Goal: Transaction & Acquisition: Purchase product/service

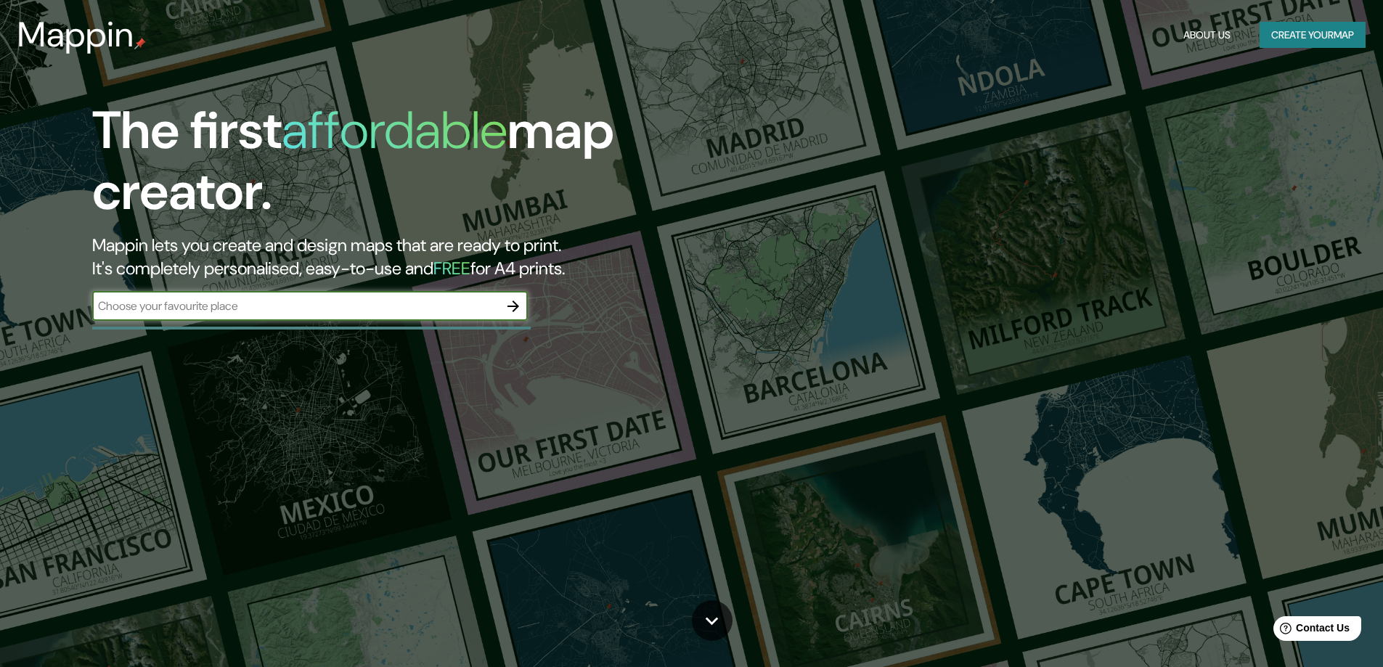
click at [319, 311] on input "text" at bounding box center [295, 306] width 407 height 17
type input "lima"
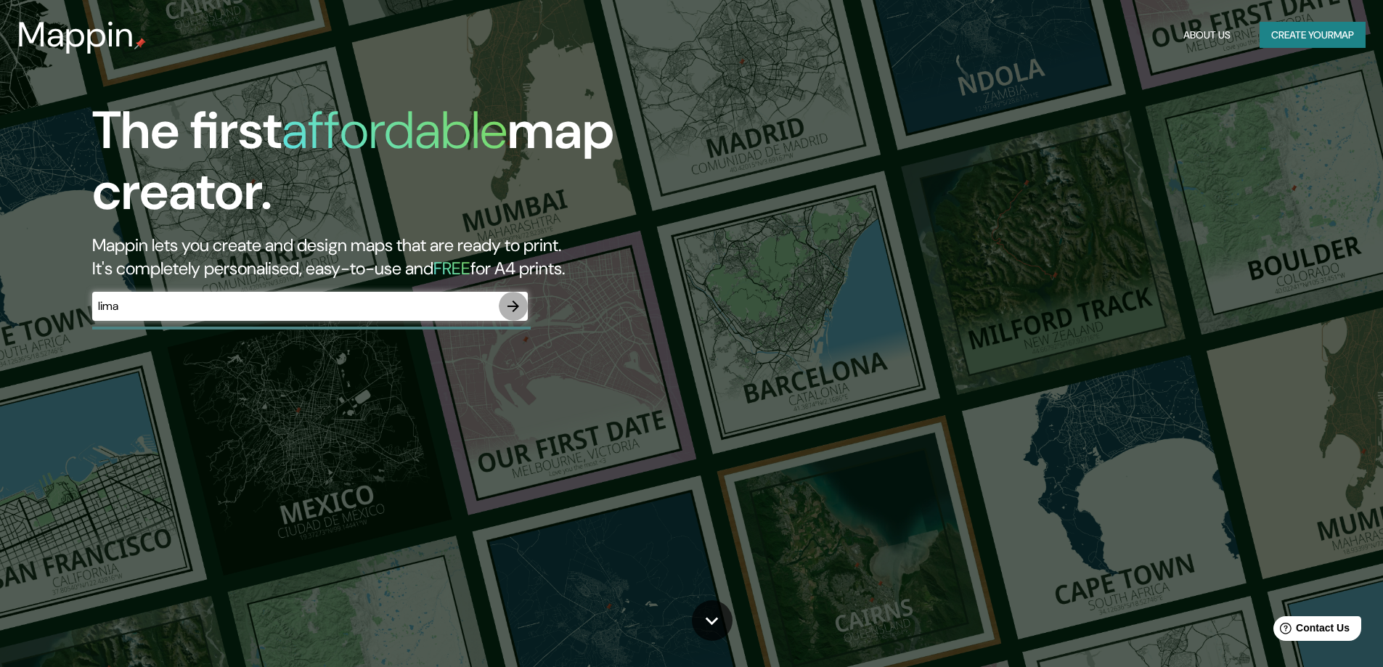
click at [511, 308] on icon "button" at bounding box center [513, 306] width 17 height 17
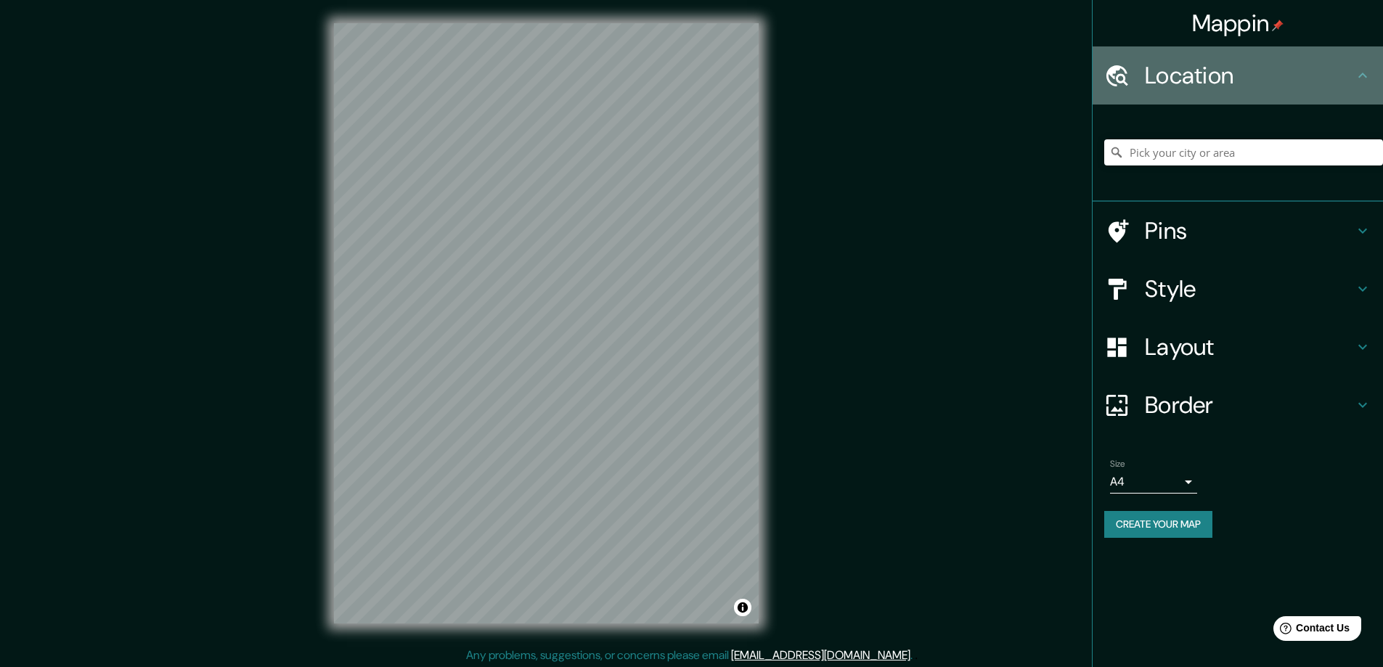
click at [1197, 81] on h4 "Location" at bounding box center [1249, 75] width 209 height 29
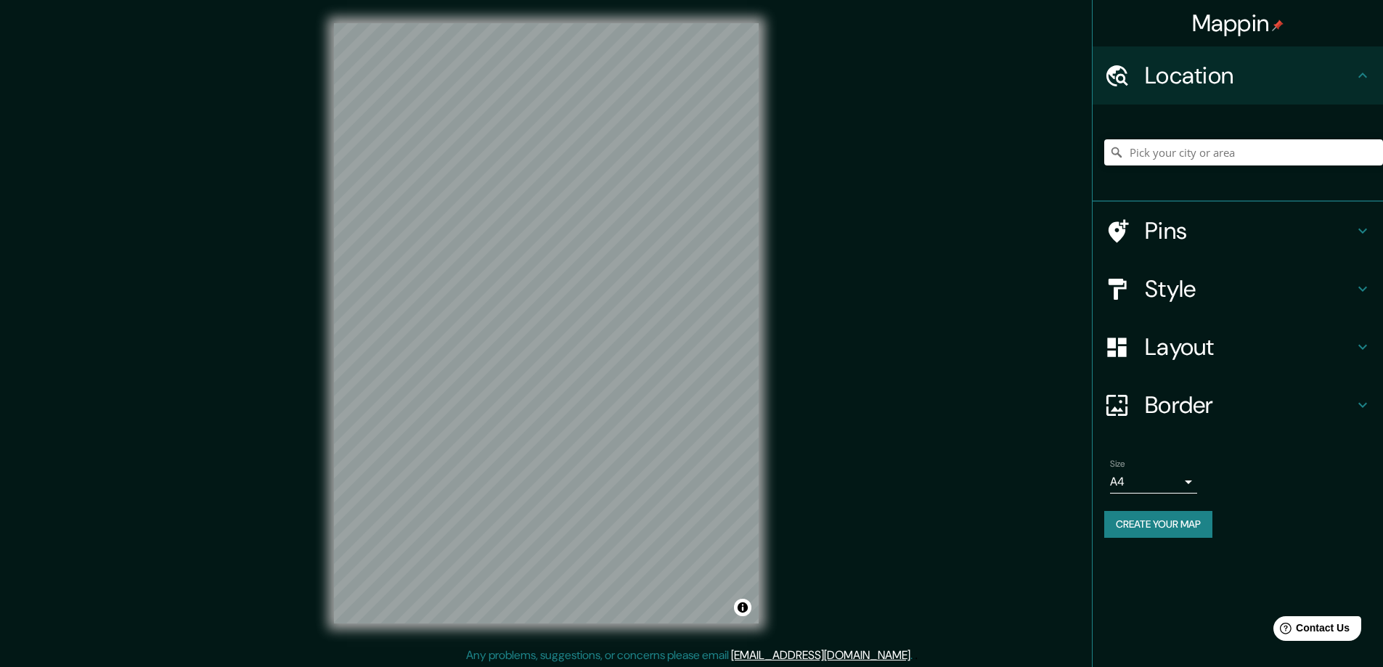
click at [1204, 80] on h4 "Location" at bounding box center [1249, 75] width 209 height 29
click at [1190, 147] on input "Pick your city or area" at bounding box center [1243, 152] width 279 height 26
type input "[GEOGRAPHIC_DATA], [GEOGRAPHIC_DATA], [GEOGRAPHIC_DATA]"
click at [1236, 231] on h4 "Pins" at bounding box center [1249, 230] width 209 height 29
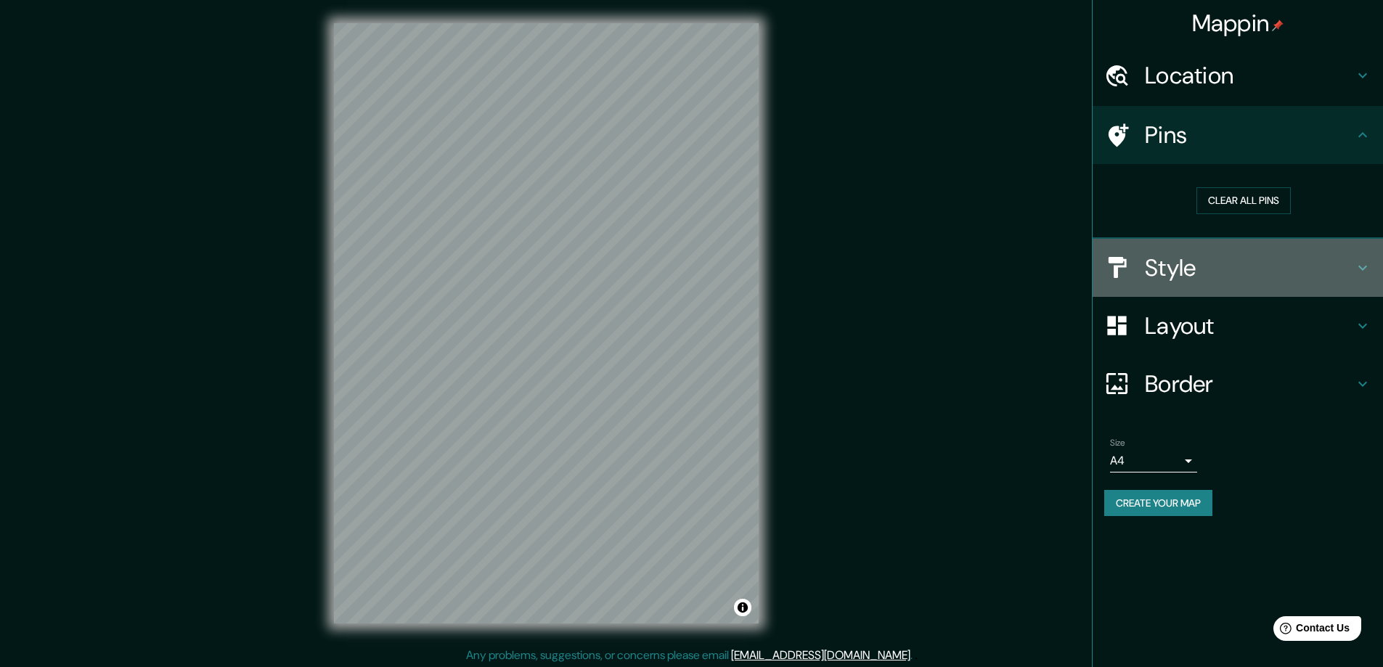
click at [1233, 263] on h4 "Style" at bounding box center [1249, 267] width 209 height 29
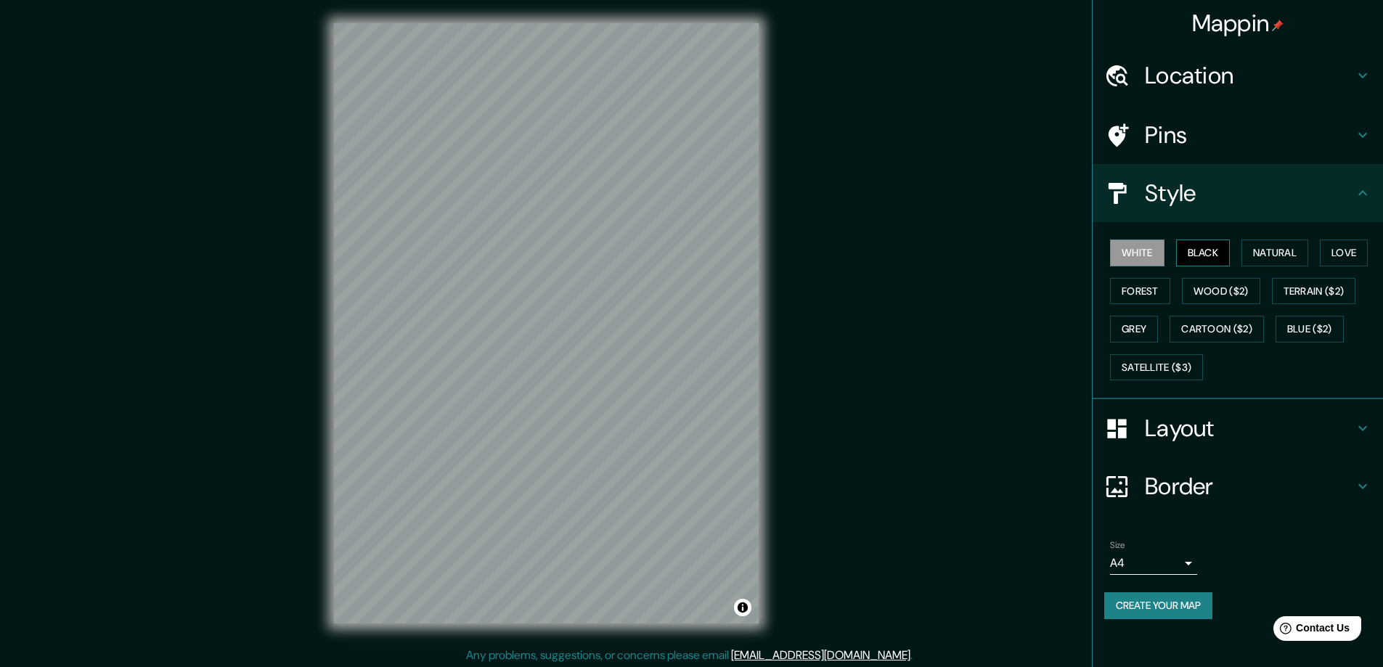
click at [1218, 258] on button "Black" at bounding box center [1203, 253] width 54 height 27
click at [1280, 253] on button "Natural" at bounding box center [1274, 253] width 67 height 27
click at [1323, 253] on div "White Black Natural Love Forest Wood ($2) Terrain ($2) Grey Cartoon ($2) Blue (…" at bounding box center [1243, 310] width 279 height 152
click at [1345, 258] on button "Love" at bounding box center [1344, 253] width 48 height 27
click at [1331, 284] on button "Terrain ($2)" at bounding box center [1314, 291] width 84 height 27
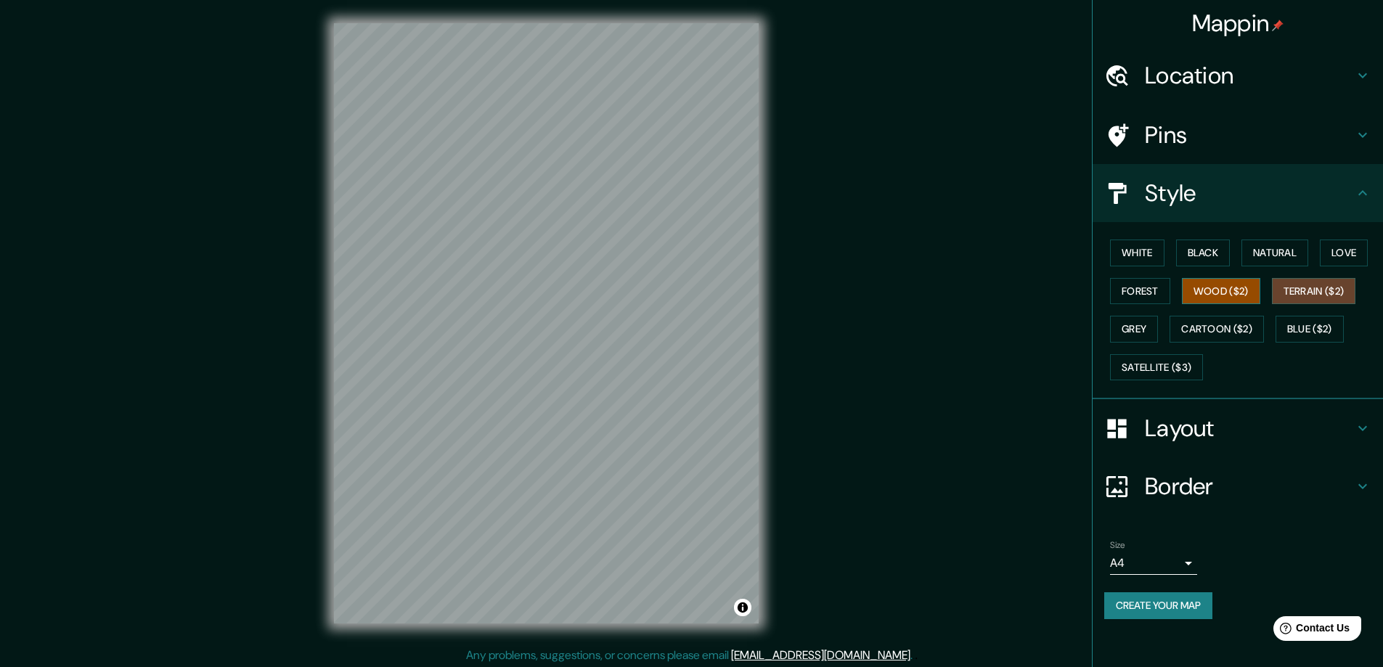
click at [1218, 290] on button "Wood ($2)" at bounding box center [1221, 291] width 78 height 27
click at [1150, 290] on button "Forest" at bounding box center [1140, 291] width 60 height 27
click at [1214, 287] on button "Wood ($2)" at bounding box center [1221, 291] width 78 height 27
click at [1207, 326] on button "Cartoon ($2)" at bounding box center [1216, 329] width 94 height 27
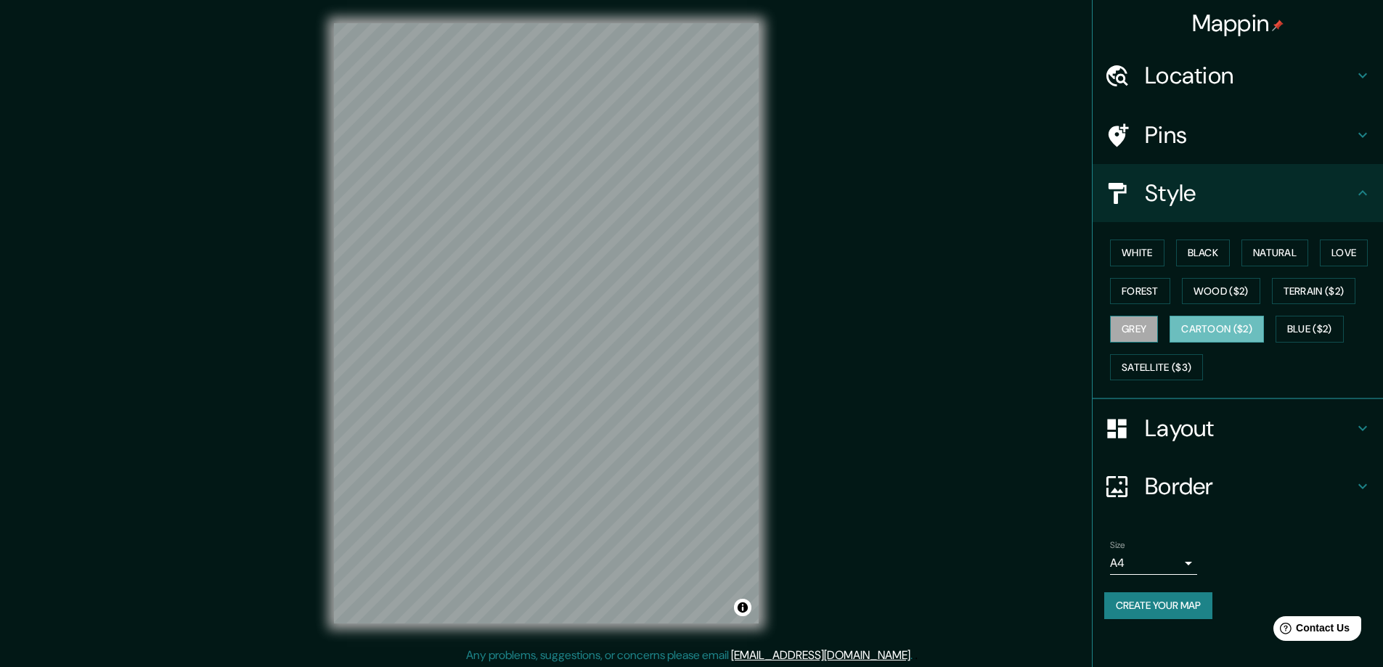
click at [1145, 329] on button "Grey" at bounding box center [1134, 329] width 48 height 27
click at [1209, 332] on button "Cartoon ($2)" at bounding box center [1216, 329] width 94 height 27
click at [1163, 363] on button "Satellite ($3)" at bounding box center [1156, 367] width 93 height 27
click at [1138, 336] on button "Grey" at bounding box center [1134, 329] width 48 height 27
click at [1152, 289] on button "Forest" at bounding box center [1140, 291] width 60 height 27
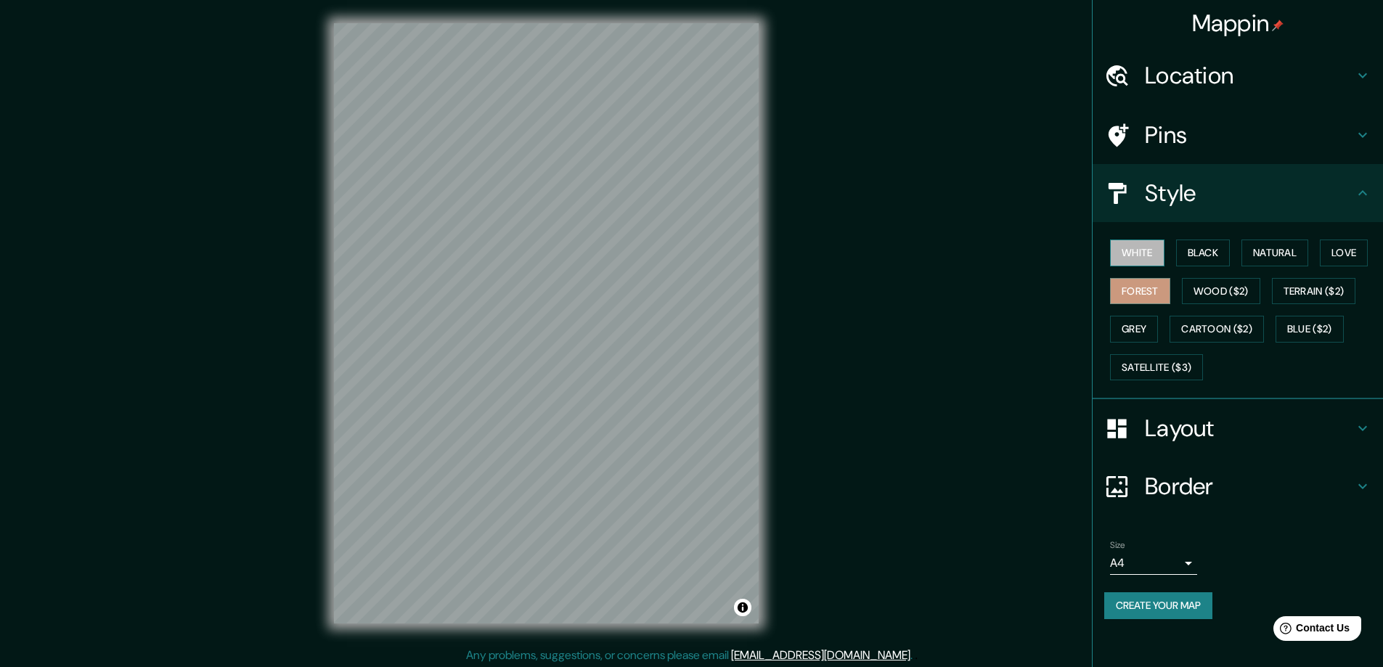
click at [1152, 248] on button "White" at bounding box center [1137, 253] width 54 height 27
click at [1153, 286] on button "Forest" at bounding box center [1140, 291] width 60 height 27
click at [1207, 258] on button "Black" at bounding box center [1203, 253] width 54 height 27
click at [1253, 251] on button "Natural" at bounding box center [1274, 253] width 67 height 27
click at [1132, 303] on button "Forest" at bounding box center [1140, 291] width 60 height 27
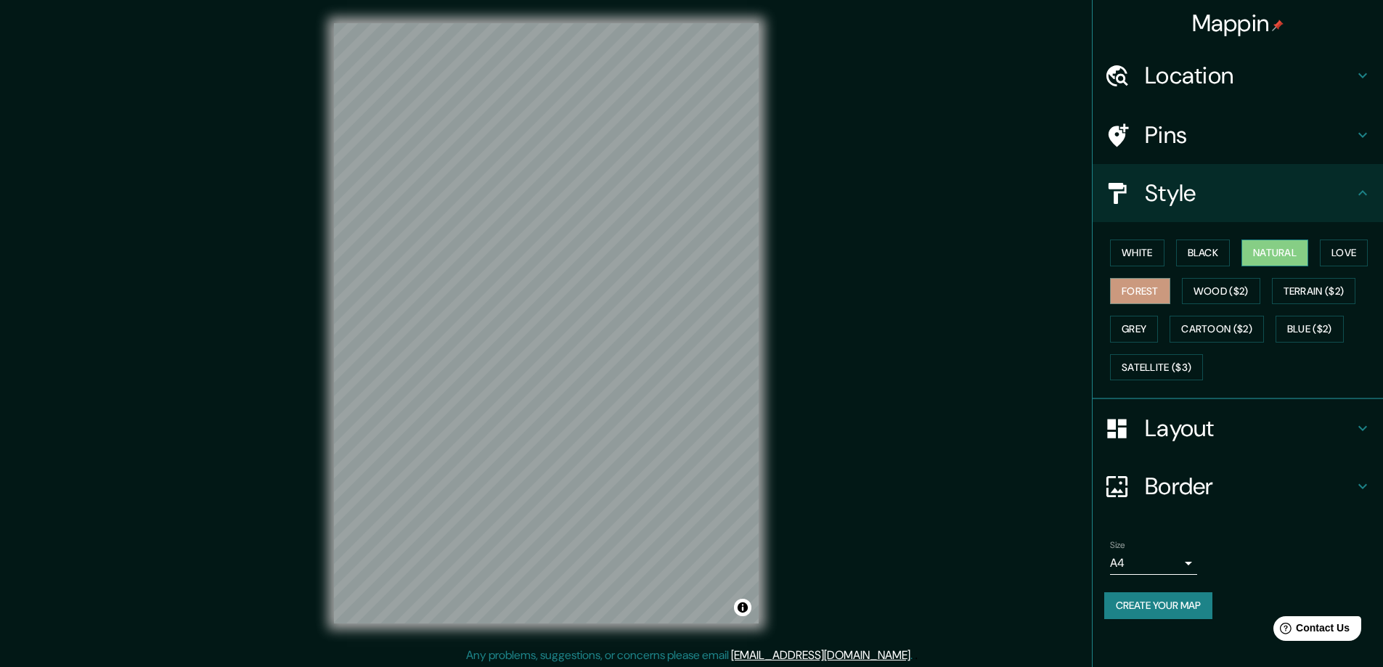
click at [1263, 263] on button "Natural" at bounding box center [1274, 253] width 67 height 27
click at [1131, 314] on div "White Black Natural Love Forest Wood ($2) Terrain ($2) Grey Cartoon ($2) Blue (…" at bounding box center [1243, 310] width 279 height 152
click at [1130, 331] on button "Grey" at bounding box center [1134, 329] width 48 height 27
click at [728, 364] on div "© Mapbox © OpenStreetMap Improve this map" at bounding box center [546, 323] width 471 height 647
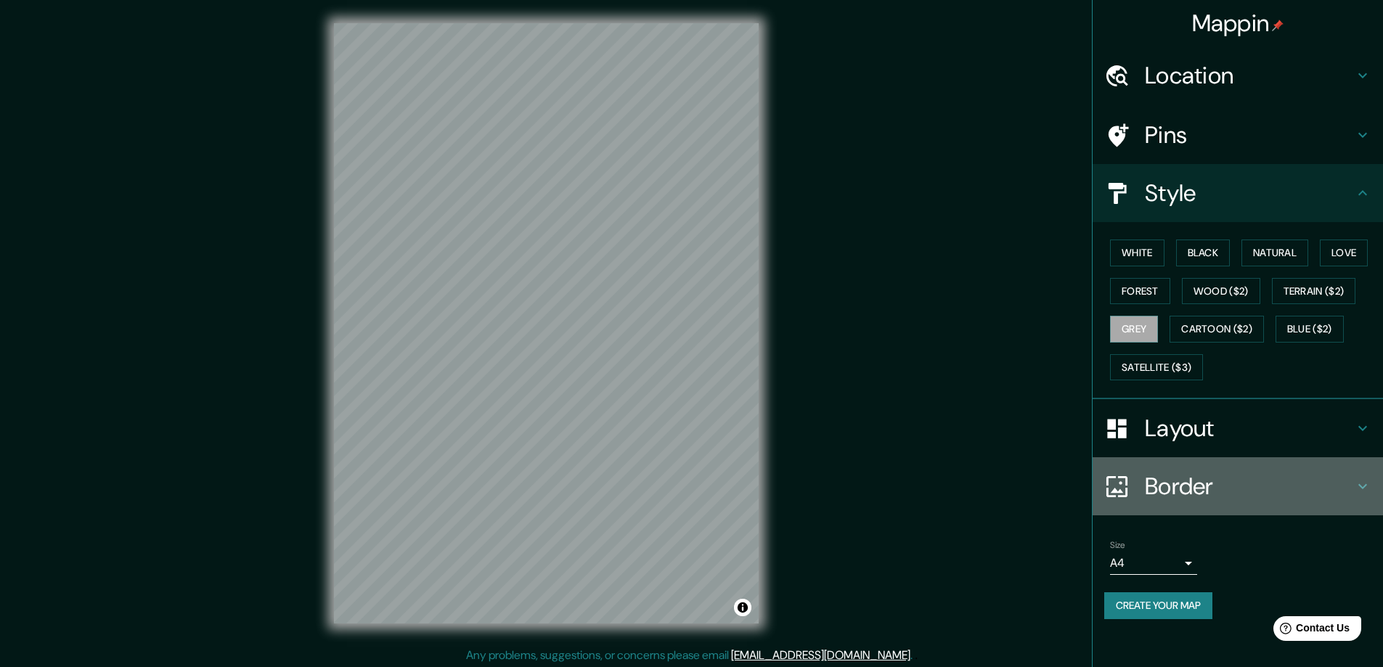
click at [1259, 499] on h4 "Border" at bounding box center [1249, 486] width 209 height 29
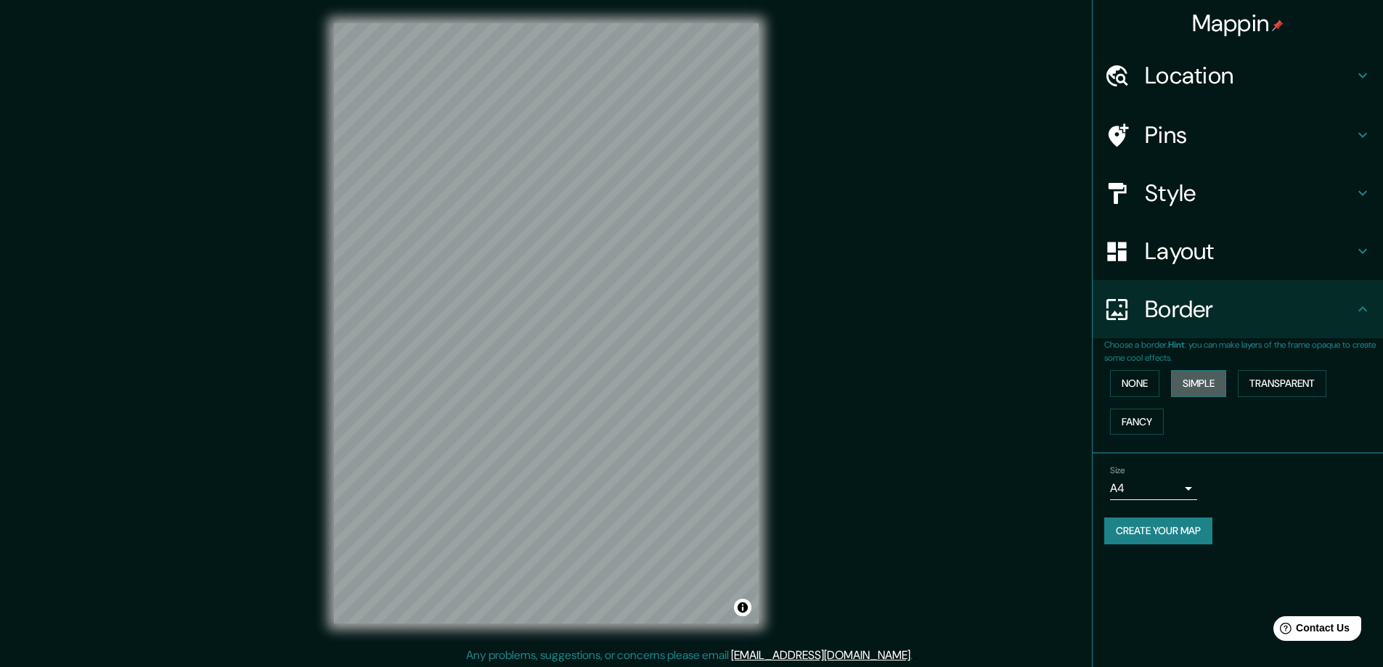
click at [1195, 392] on button "Simple" at bounding box center [1198, 383] width 55 height 27
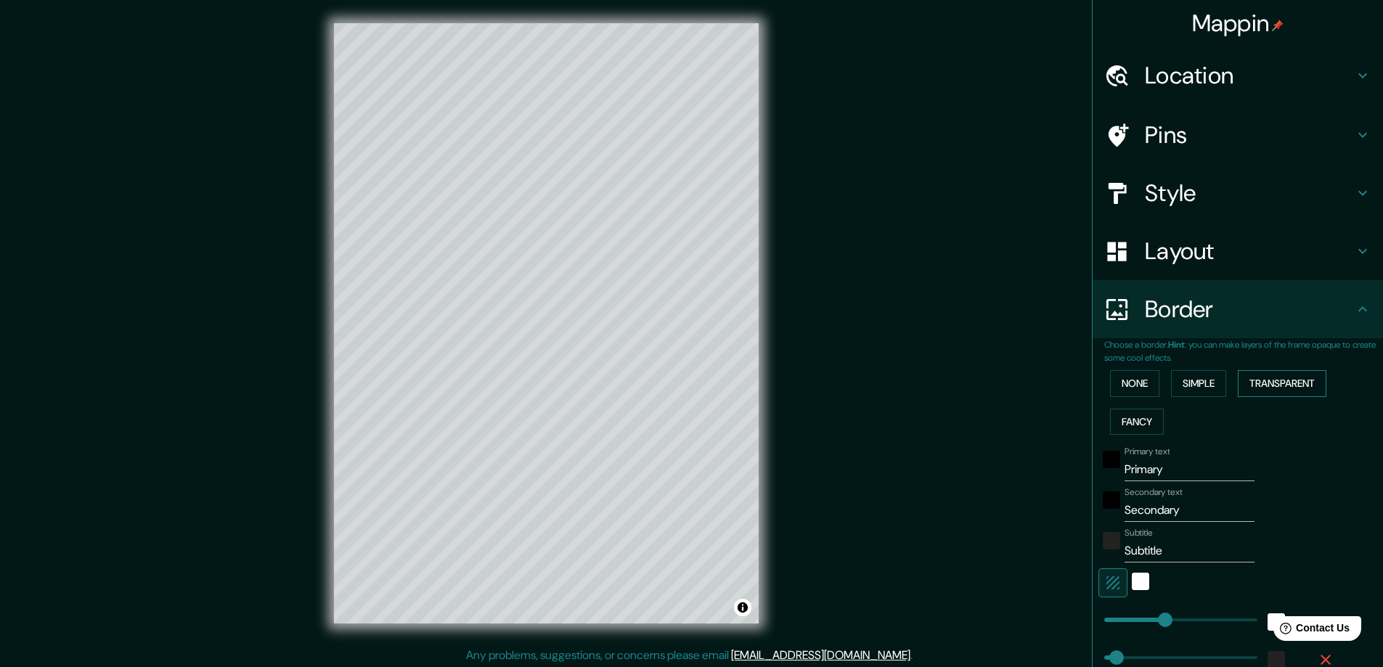
click at [1258, 389] on button "Transparent" at bounding box center [1282, 383] width 89 height 27
click at [1127, 422] on button "Fancy" at bounding box center [1137, 422] width 54 height 27
click at [1134, 388] on button "None" at bounding box center [1134, 383] width 49 height 27
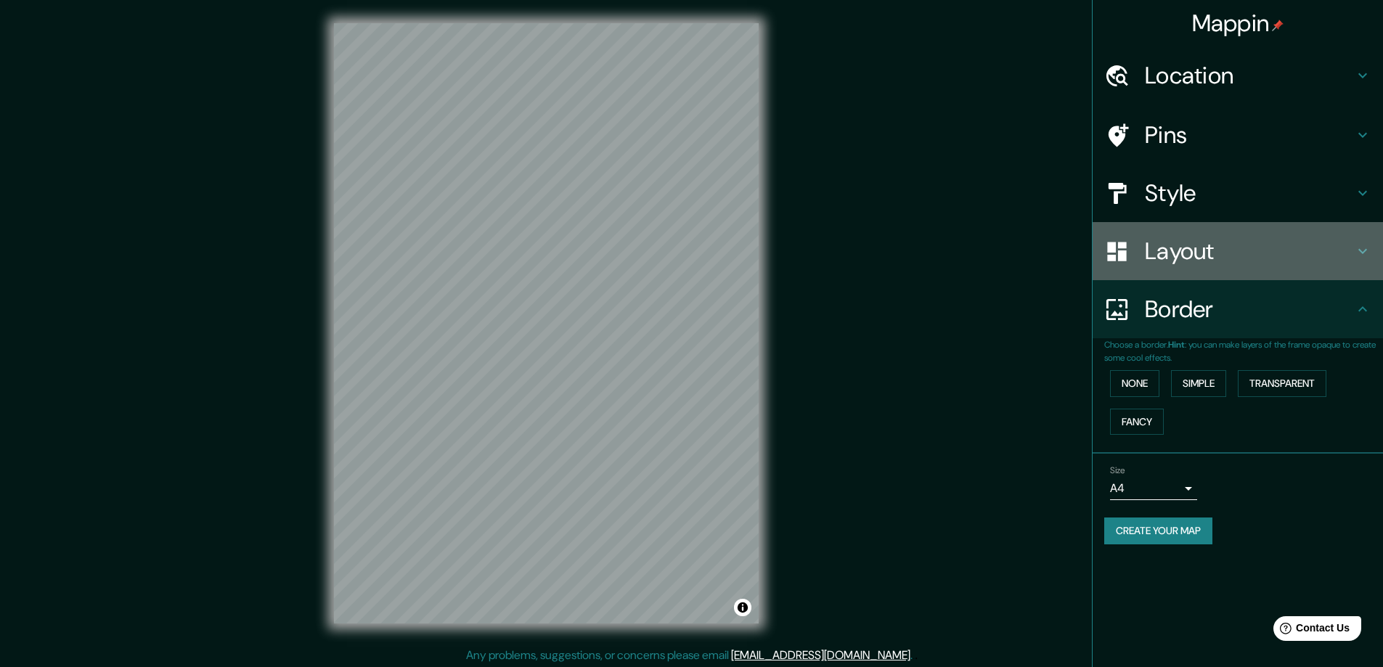
click at [1196, 269] on div "Layout" at bounding box center [1238, 251] width 290 height 58
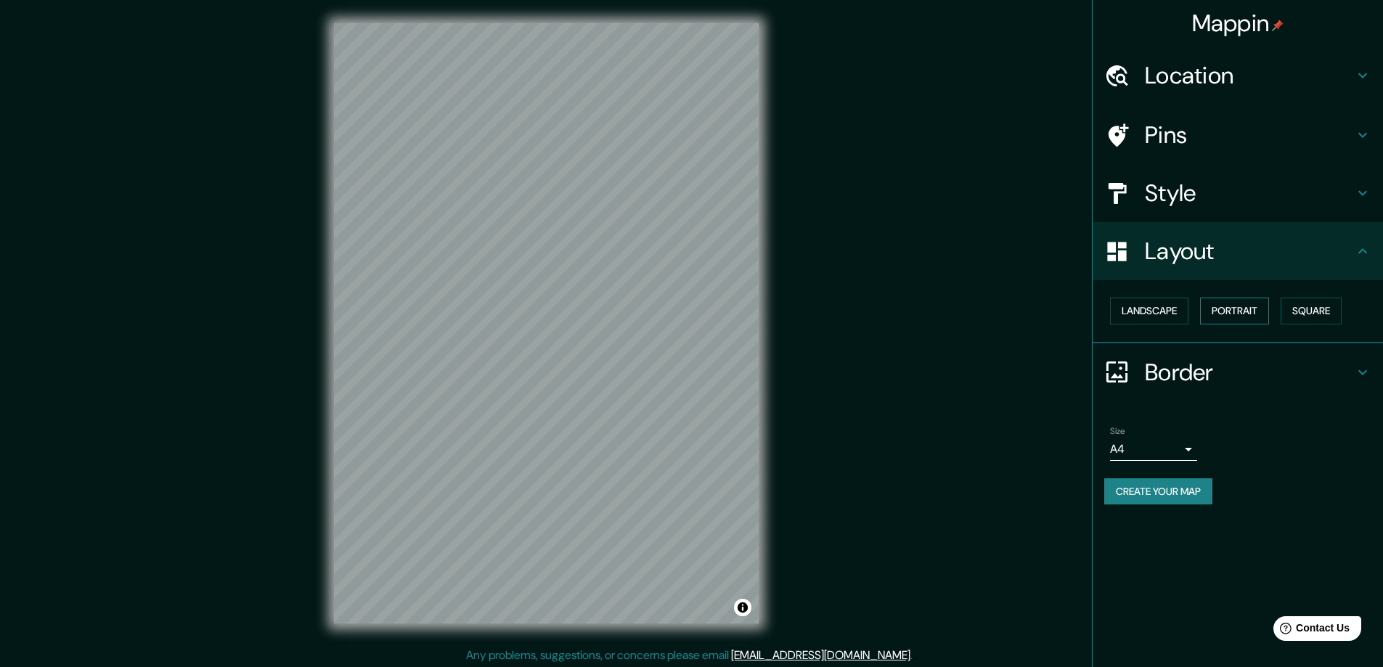
click at [1236, 309] on button "Portrait" at bounding box center [1234, 311] width 69 height 27
click at [1319, 314] on button "Square" at bounding box center [1311, 311] width 61 height 27
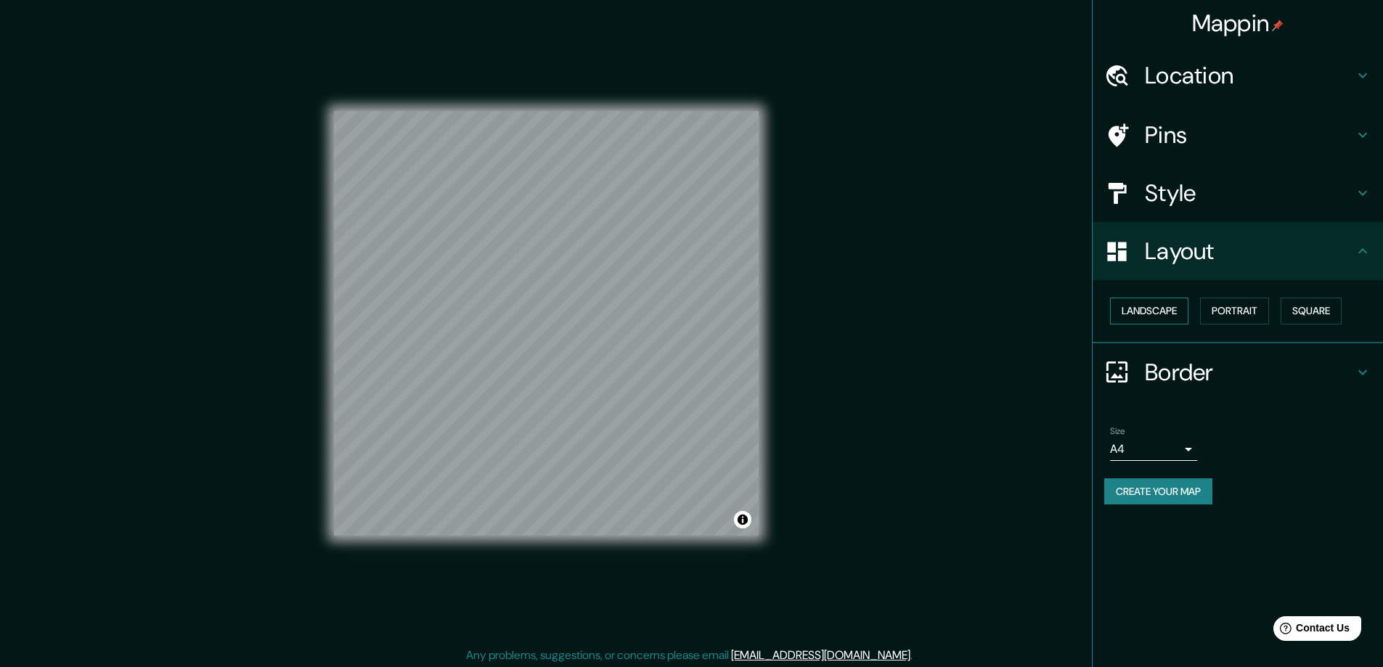
click at [1167, 314] on button "Landscape" at bounding box center [1149, 311] width 78 height 27
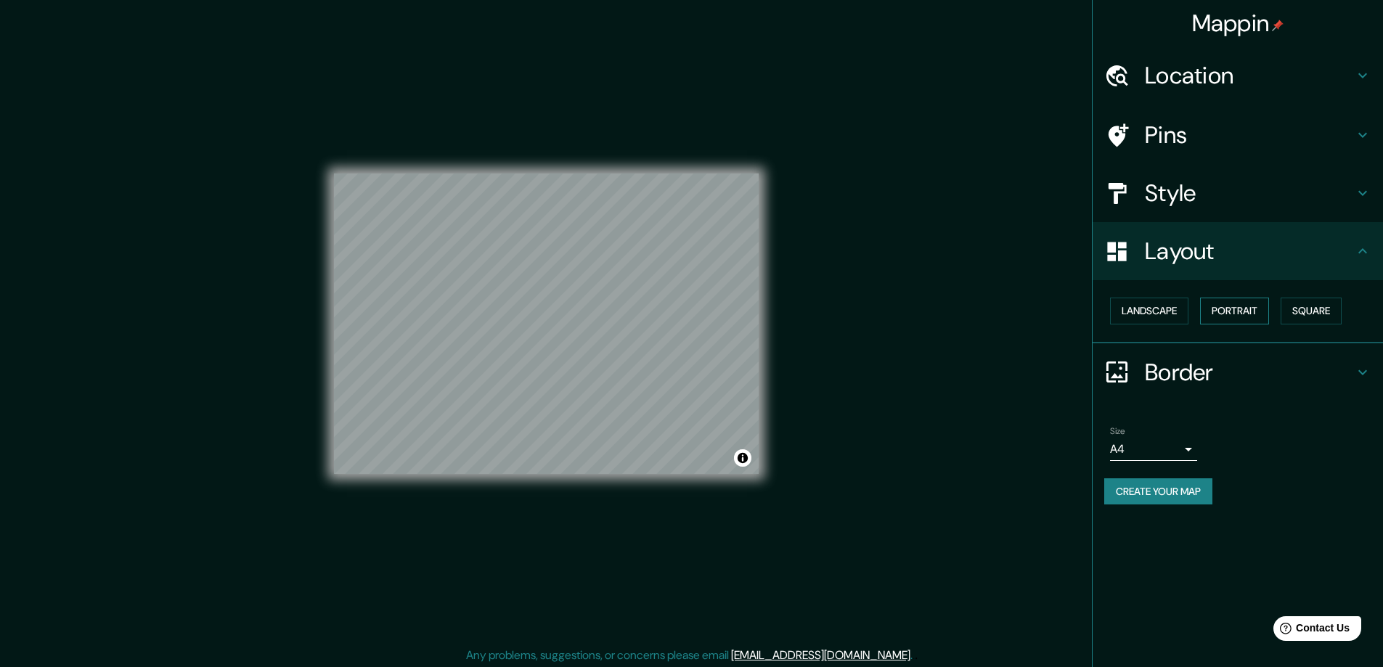
click at [1250, 312] on button "Portrait" at bounding box center [1234, 311] width 69 height 27
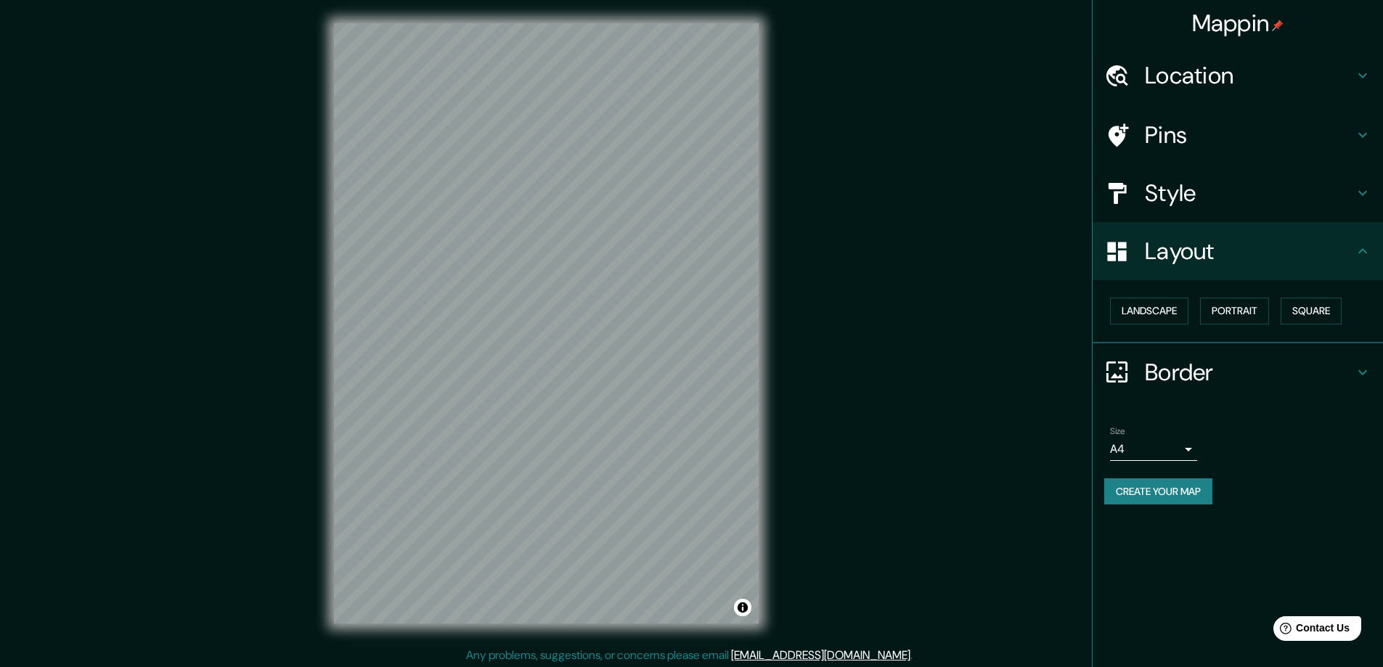
click at [1326, 248] on h4 "Layout" at bounding box center [1249, 251] width 209 height 29
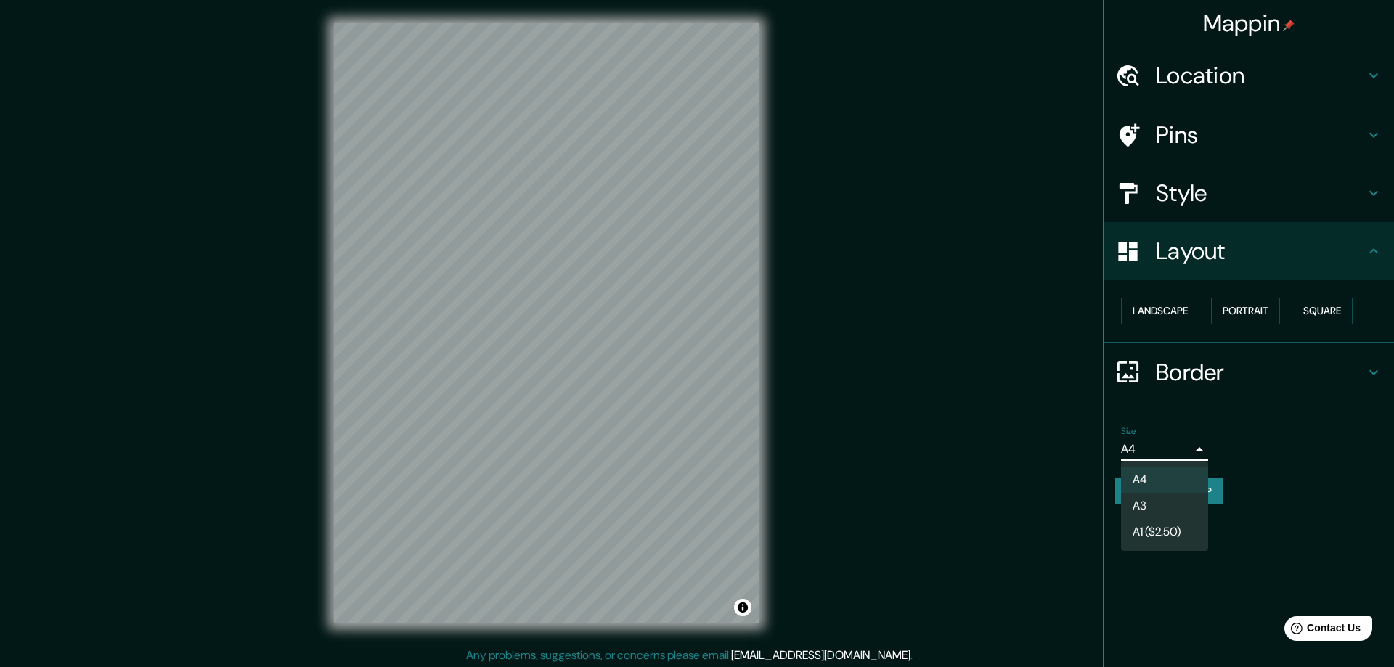
click at [1184, 446] on body "Mappin Location [GEOGRAPHIC_DATA], [GEOGRAPHIC_DATA], [GEOGRAPHIC_DATA] [GEOGRA…" at bounding box center [697, 333] width 1394 height 667
click at [1167, 498] on li "A3" at bounding box center [1164, 506] width 87 height 26
type input "a4"
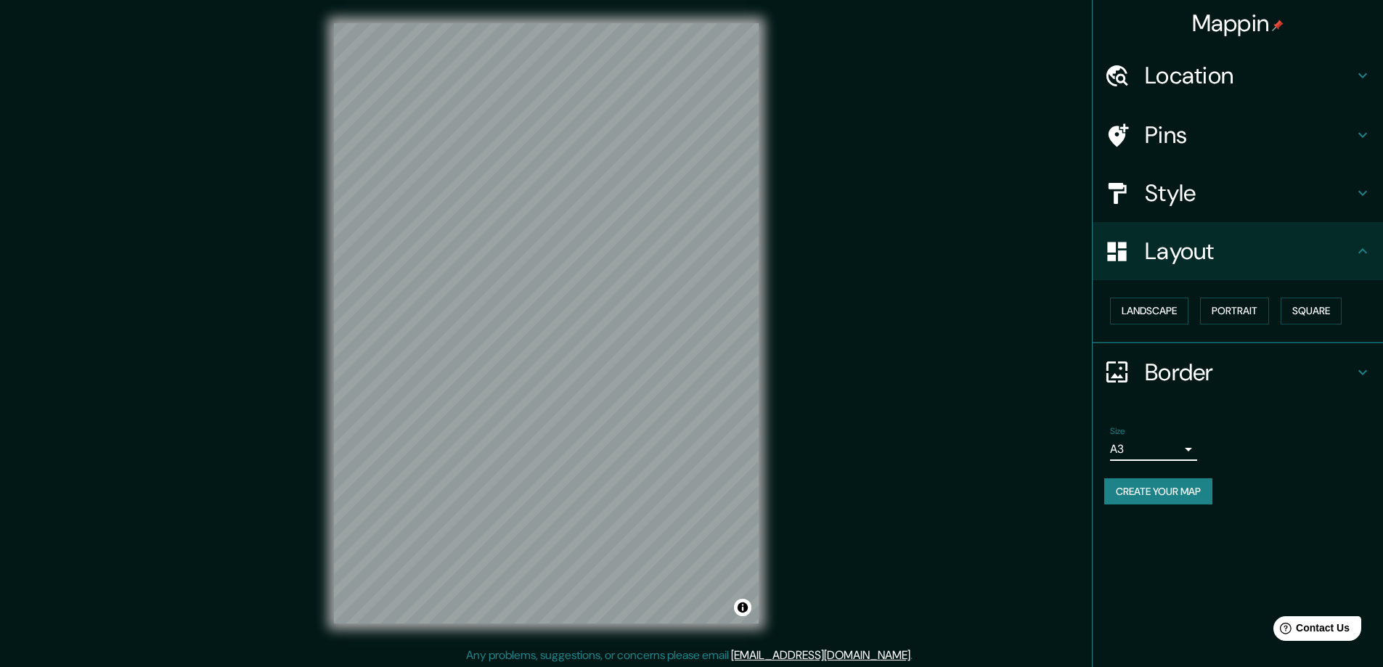
click at [1191, 187] on h4 "Style" at bounding box center [1249, 193] width 209 height 29
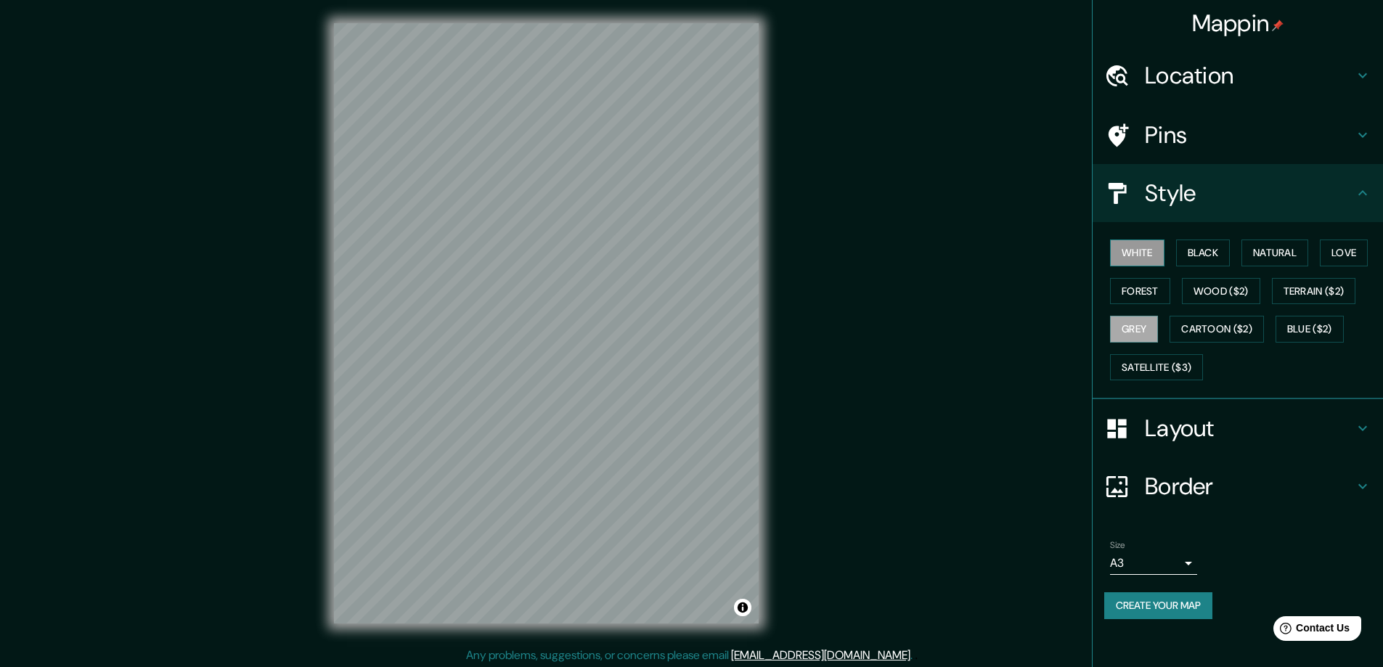
click at [1153, 256] on button "White" at bounding box center [1137, 253] width 54 height 27
click at [1198, 255] on button "Black" at bounding box center [1203, 253] width 54 height 27
click at [1265, 257] on button "Natural" at bounding box center [1274, 253] width 67 height 27
click at [1331, 256] on button "Love" at bounding box center [1344, 253] width 48 height 27
click at [1149, 283] on button "Forest" at bounding box center [1140, 291] width 60 height 27
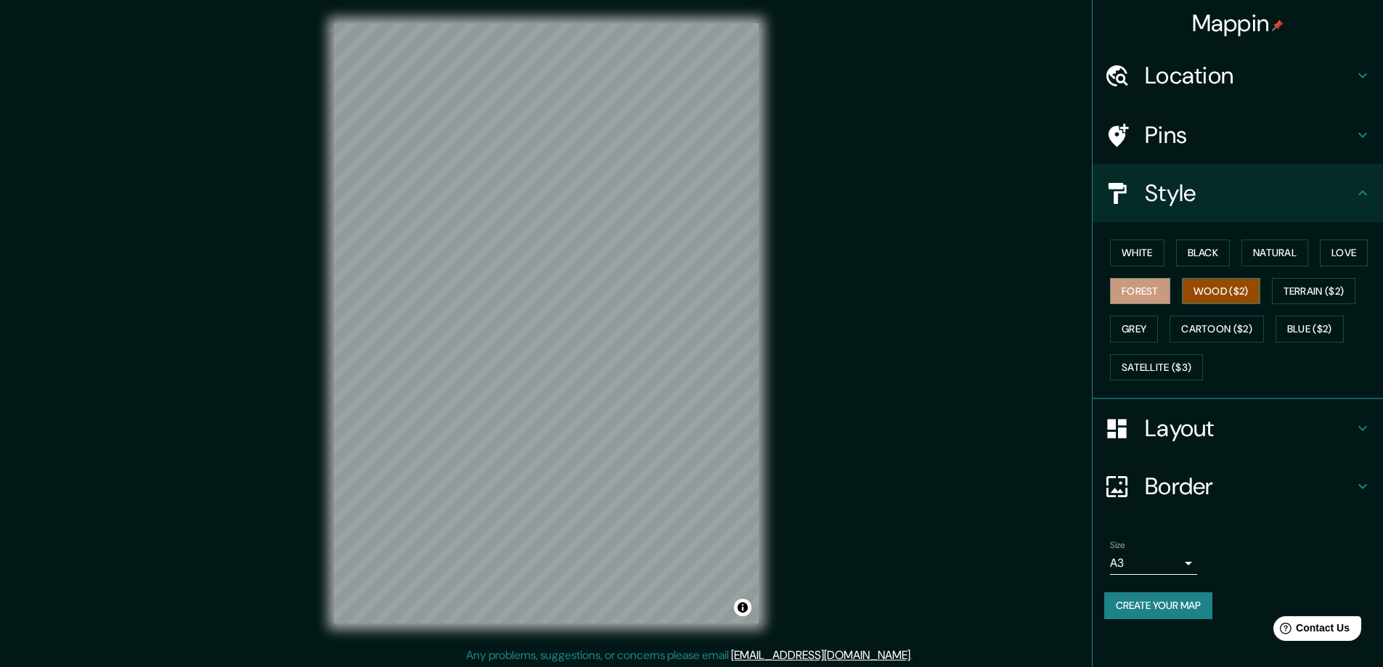
click at [1227, 289] on button "Wood ($2)" at bounding box center [1221, 291] width 78 height 27
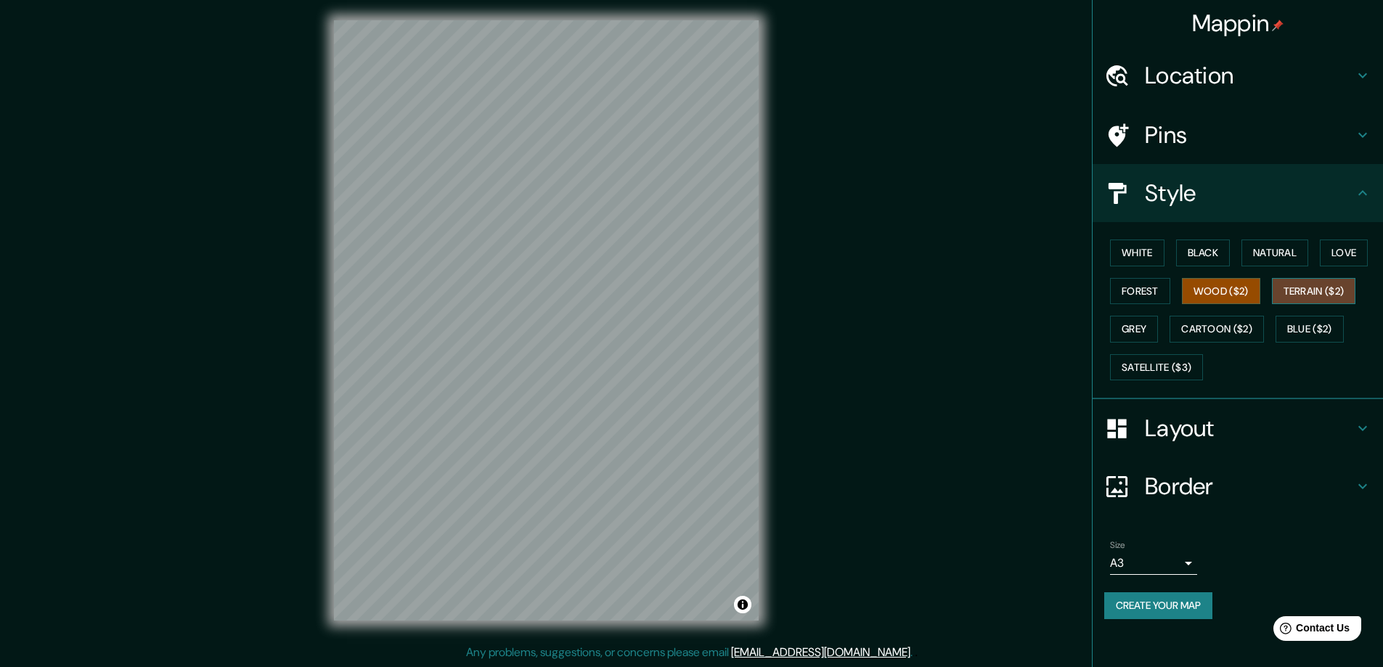
click at [1345, 290] on button "Terrain ($2)" at bounding box center [1314, 291] width 84 height 27
click at [1134, 329] on button "Grey" at bounding box center [1134, 329] width 48 height 27
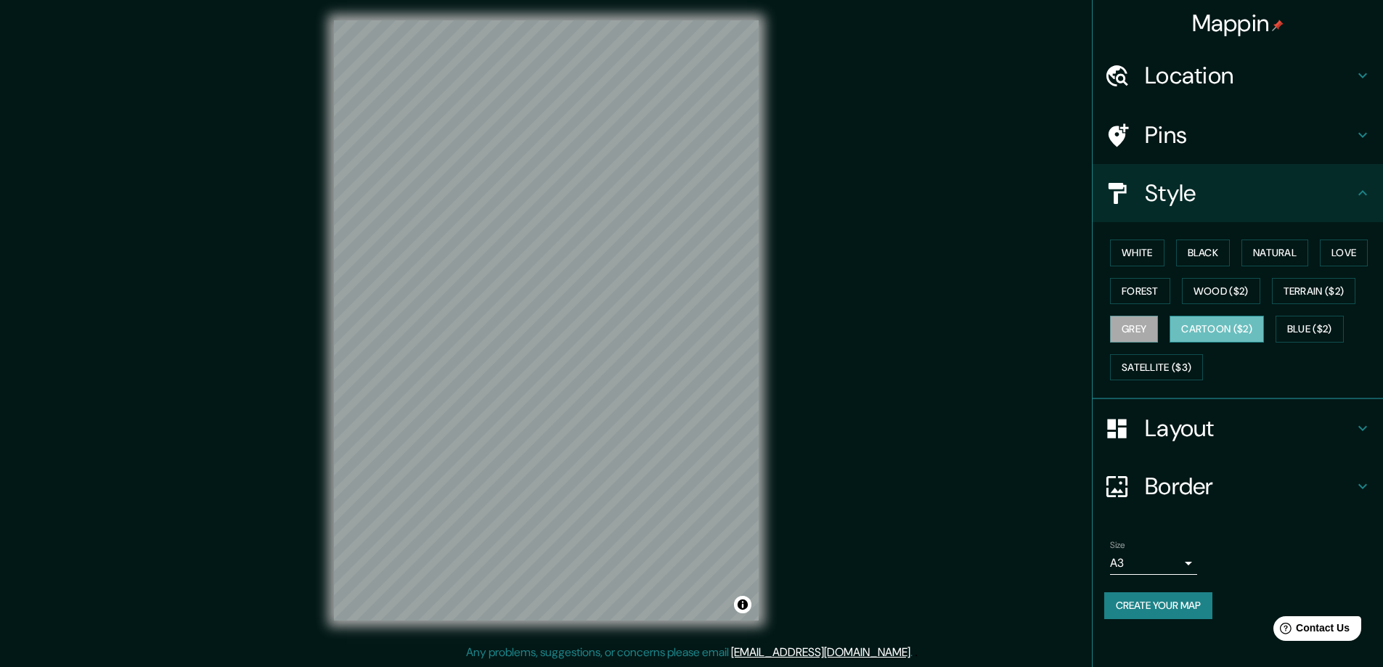
click at [1201, 325] on button "Cartoon ($2)" at bounding box center [1216, 329] width 94 height 27
click at [1286, 324] on button "Blue ($2)" at bounding box center [1309, 329] width 68 height 27
click at [1198, 326] on button "Cartoon ($2)" at bounding box center [1216, 329] width 94 height 27
click at [1126, 329] on button "Grey" at bounding box center [1134, 329] width 48 height 27
click at [1211, 252] on button "Black" at bounding box center [1203, 253] width 54 height 27
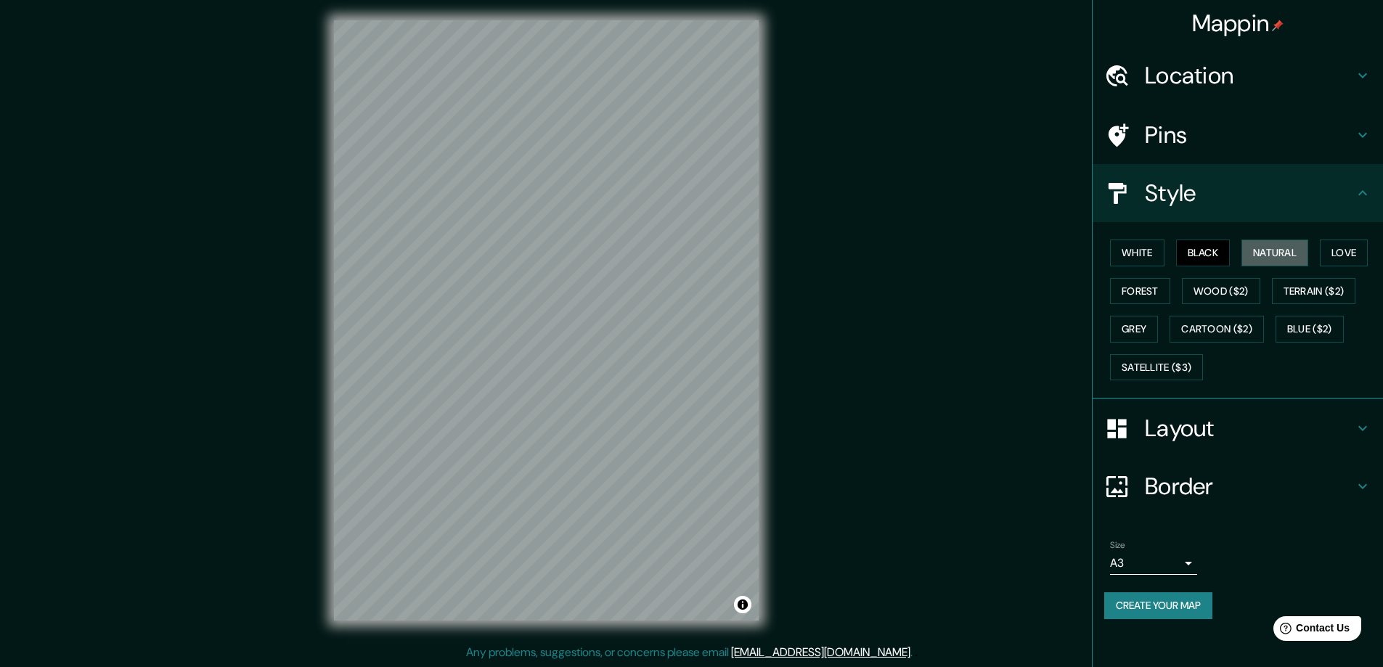
click at [1257, 240] on button "Natural" at bounding box center [1274, 253] width 67 height 27
